Goal: Task Accomplishment & Management: Use online tool/utility

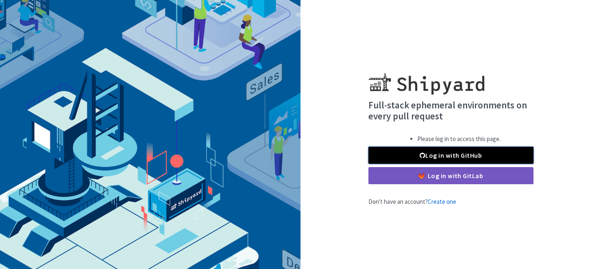
click at [437, 151] on link "Log in with GitHub" at bounding box center [451, 154] width 165 height 17
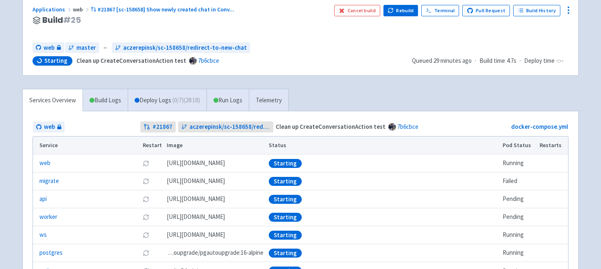
scroll to position [81, 0]
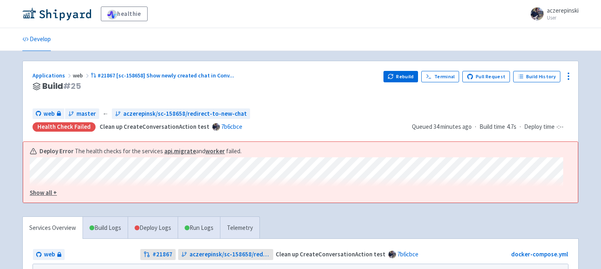
click at [45, 194] on u "Show all +" at bounding box center [43, 192] width 27 height 8
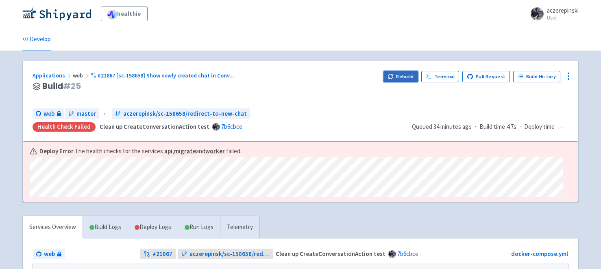
click at [401, 75] on button "Rebuild" at bounding box center [401, 76] width 35 height 11
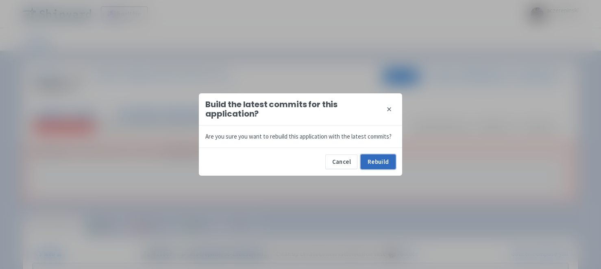
click at [380, 162] on button "Rebuild" at bounding box center [378, 161] width 35 height 15
